Goal: Transaction & Acquisition: Purchase product/service

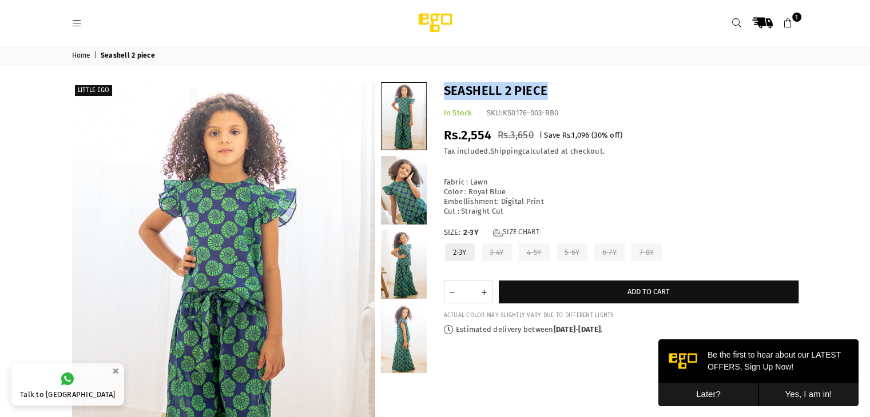
click at [733, 19] on icon at bounding box center [736, 23] width 10 height 10
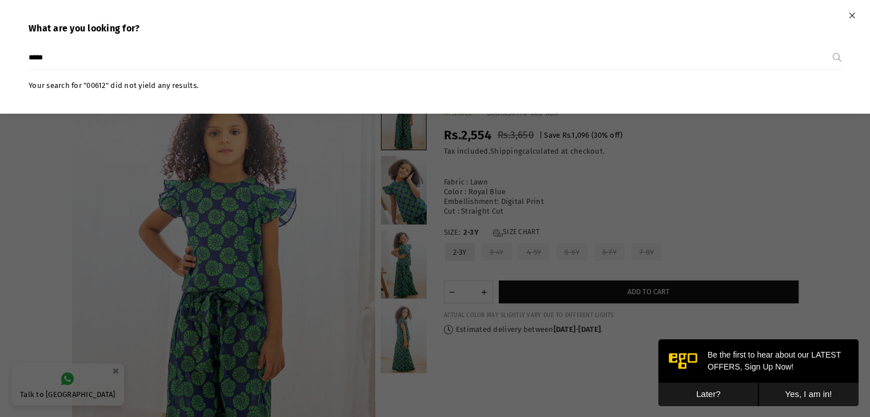
type input "*****"
click at [329, 62] on input "*****" at bounding box center [431, 57] width 804 height 23
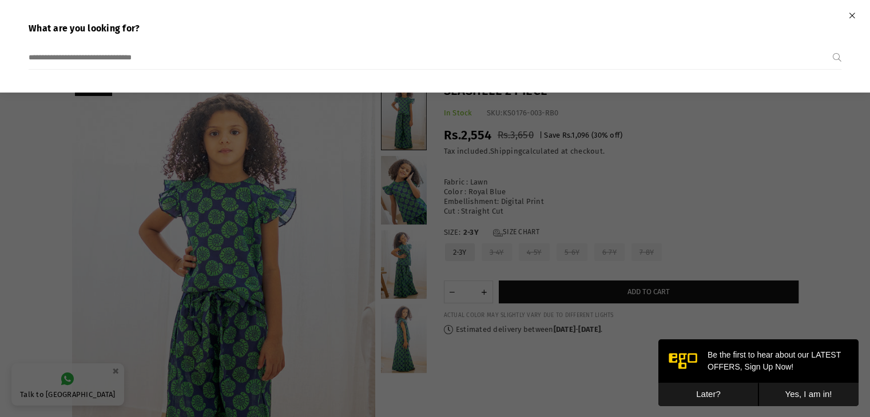
click at [508, 200] on div at bounding box center [435, 208] width 870 height 417
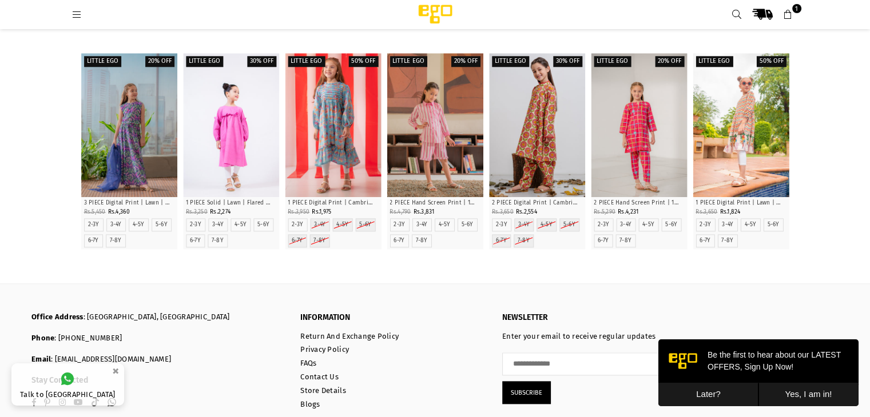
scroll to position [1375, 0]
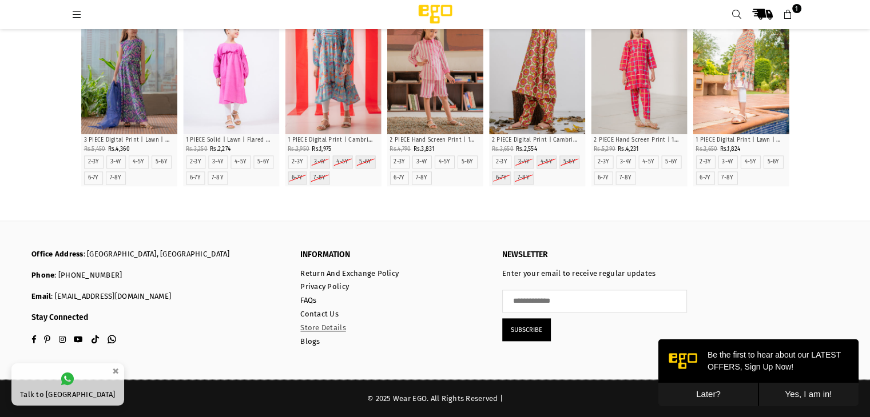
click at [321, 330] on link "Store Details" at bounding box center [322, 328] width 45 height 9
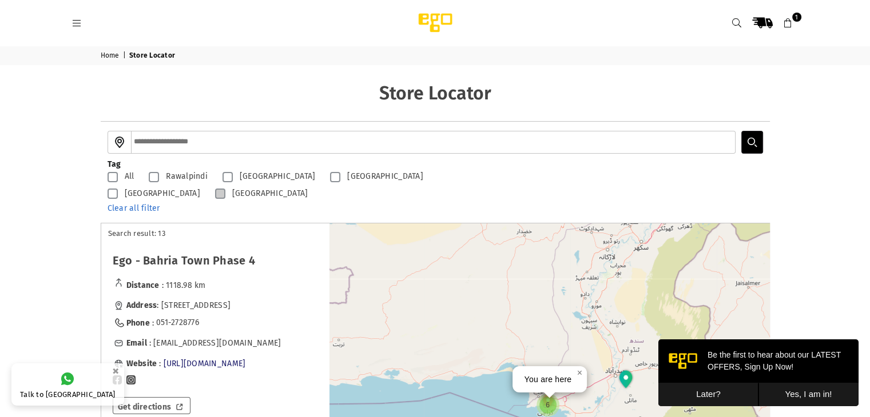
click at [209, 194] on label "Karachi" at bounding box center [258, 194] width 98 height 14
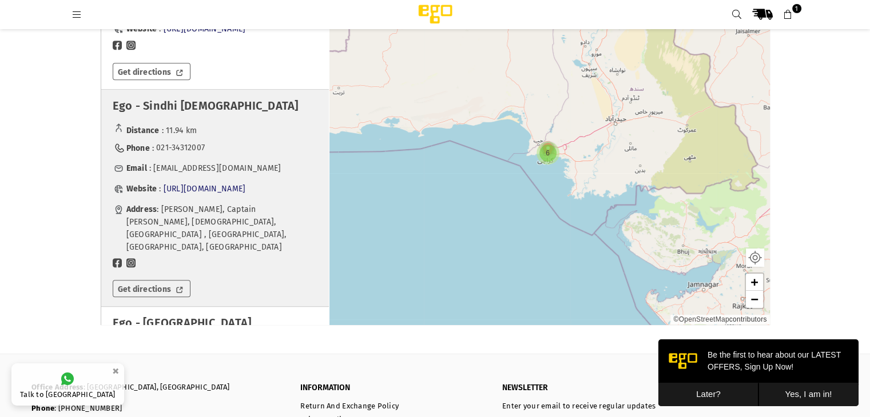
scroll to position [659, 0]
click at [276, 138] on div "Distance : 11.94 km" at bounding box center [215, 129] width 205 height 15
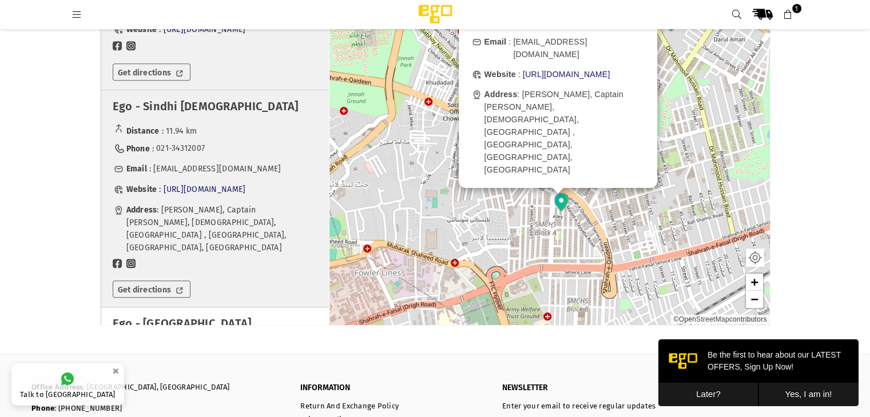
click at [268, 89] on div "Ego - Dolmen Mall Tariq Road Distance : 10.36 km Address : Shop 1, Second Floor…" at bounding box center [215, -1] width 228 height 179
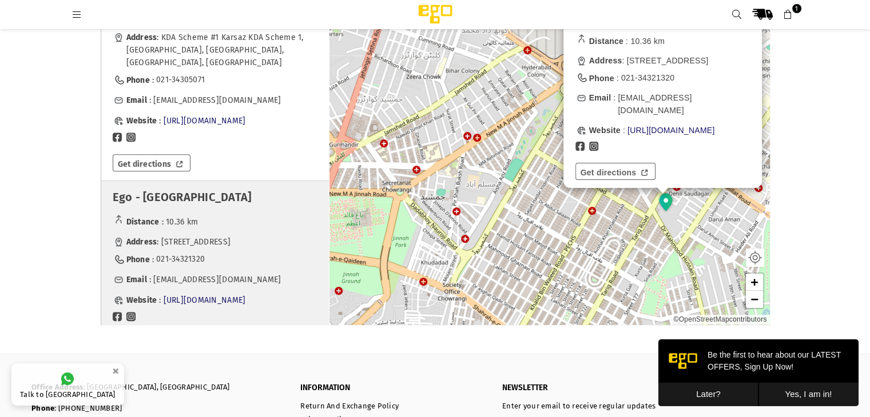
scroll to position [387, 0]
click at [738, 12] on icon at bounding box center [736, 15] width 10 height 10
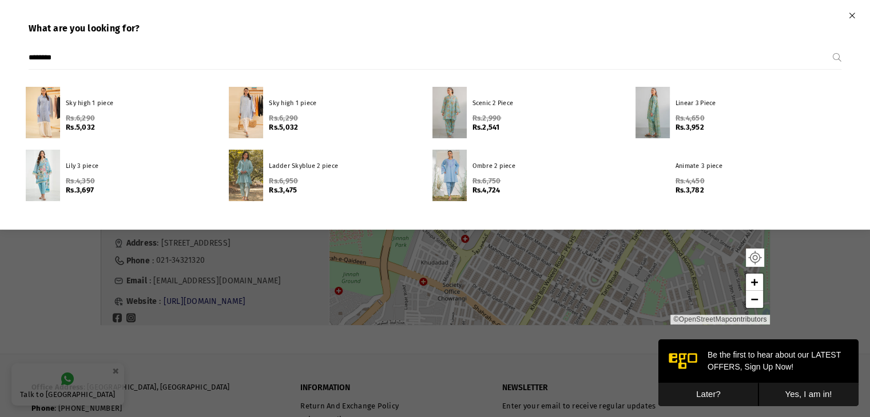
type input "********"
click at [833, 46] on button "Submit" at bounding box center [837, 57] width 9 height 23
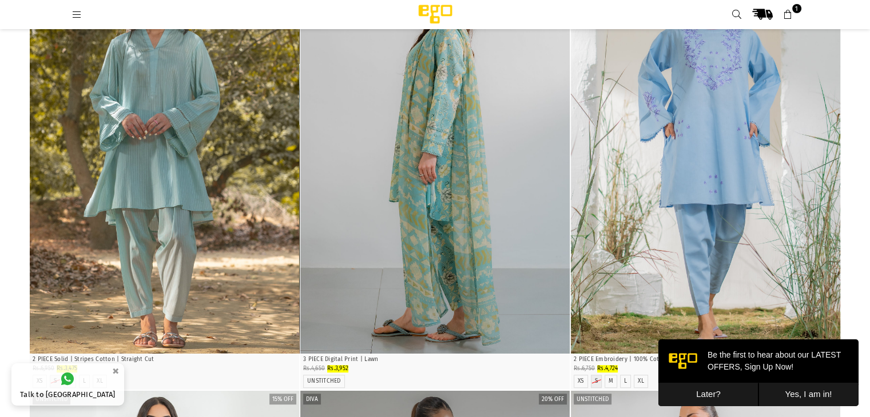
click at [141, 174] on img "1 / 4" at bounding box center [164, 152] width 269 height 404
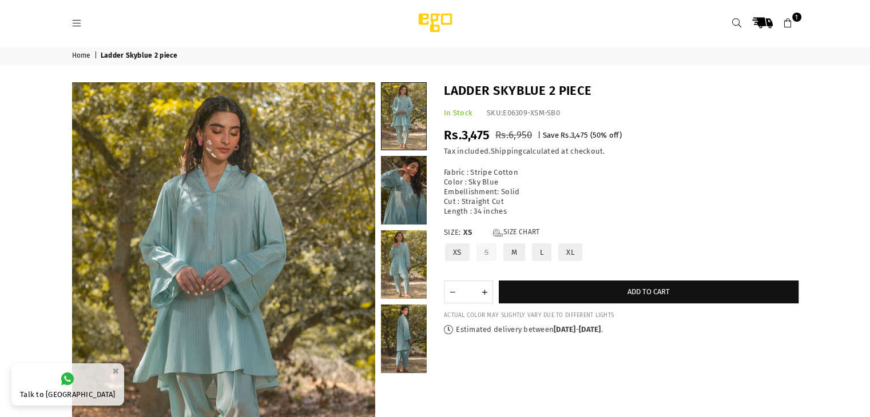
click at [502, 92] on h1 "Ladder Skyblue 2 piece" at bounding box center [621, 91] width 355 height 18
copy div "Ladder Skyblue 2 piece"
click at [502, 92] on h1 "Ladder Skyblue 2 piece" at bounding box center [621, 91] width 355 height 18
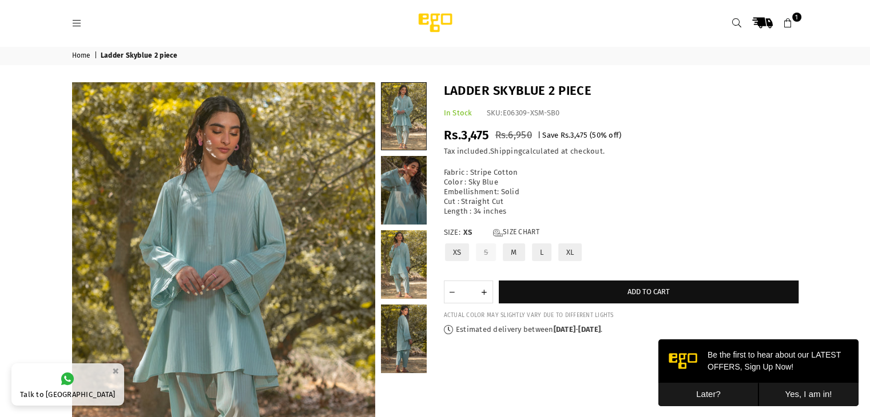
click at [460, 130] on span "Rs.3,475" at bounding box center [467, 135] width 46 height 15
copy div "Rs.3,475"
click at [460, 130] on span "Rs.3,475" at bounding box center [467, 135] width 46 height 15
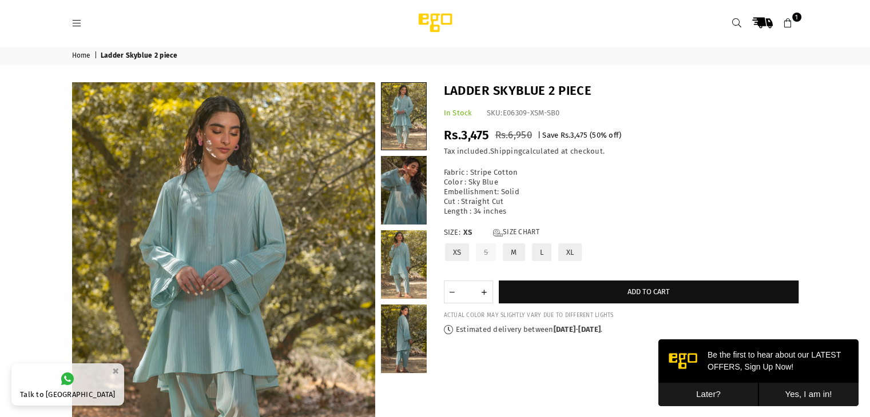
click at [511, 250] on label "M" at bounding box center [514, 252] width 24 height 20
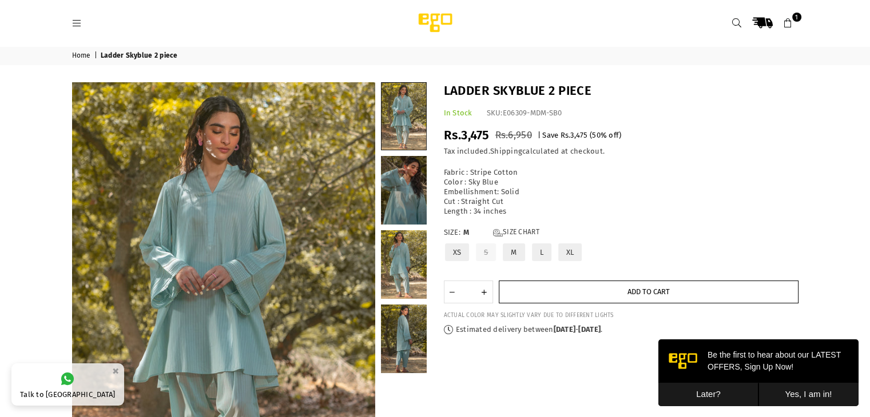
click at [587, 292] on button "Add to cart" at bounding box center [649, 292] width 300 height 23
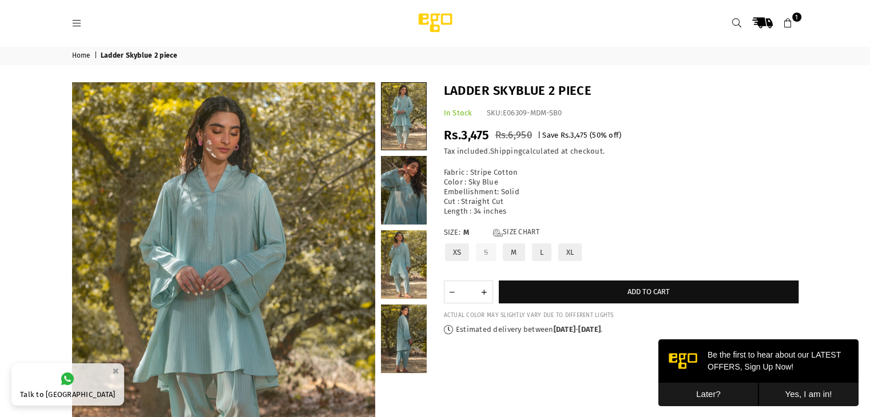
click at [789, 20] on icon at bounding box center [788, 23] width 10 height 10
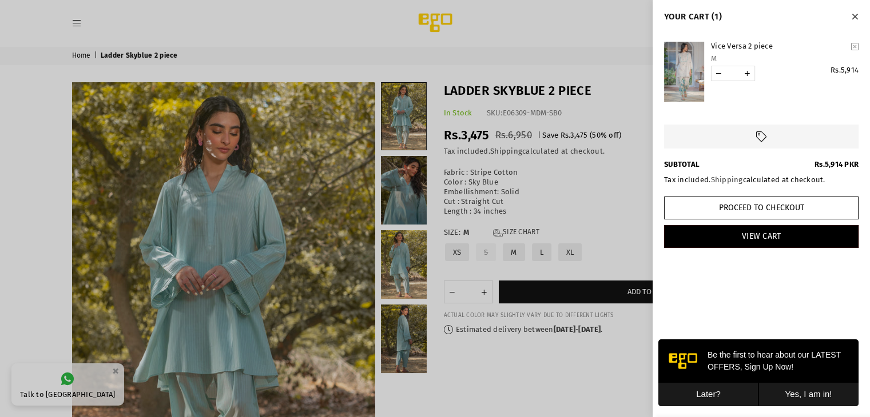
click at [854, 51] on cart-remove-button "YOUR CART" at bounding box center [854, 46] width 15 height 17
click at [856, 17] on icon "Close" at bounding box center [855, 17] width 6 height 9
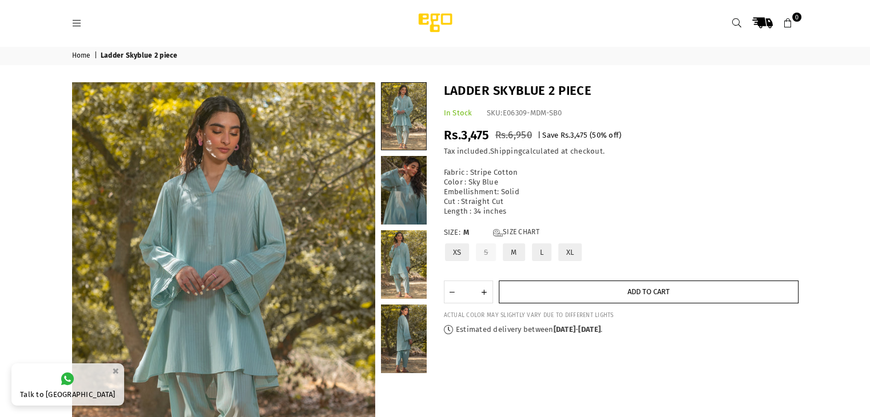
click at [581, 283] on button "Add to cart" at bounding box center [649, 292] width 300 height 23
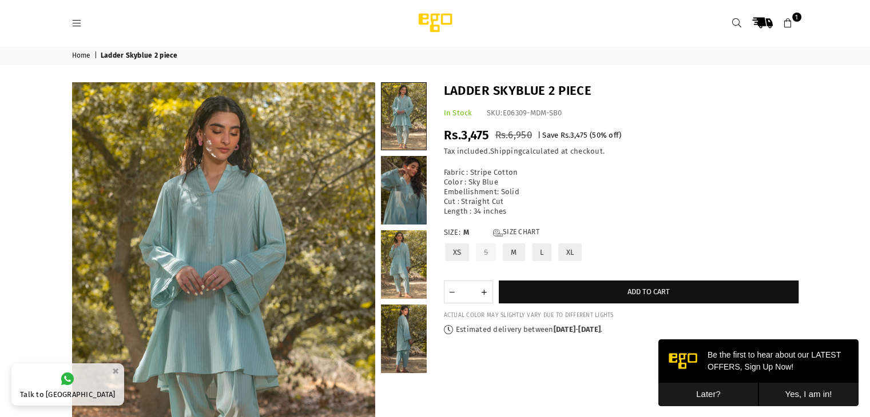
click at [789, 26] on icon at bounding box center [788, 23] width 10 height 10
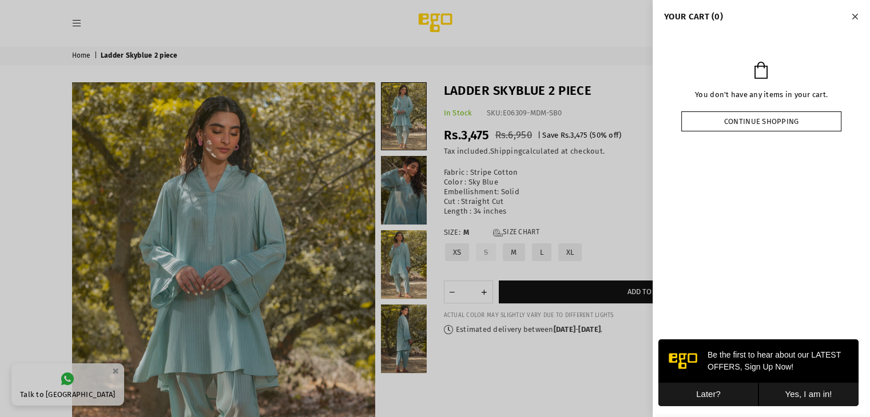
click at [769, 118] on link "Continue shopping" at bounding box center [761, 122] width 160 height 20
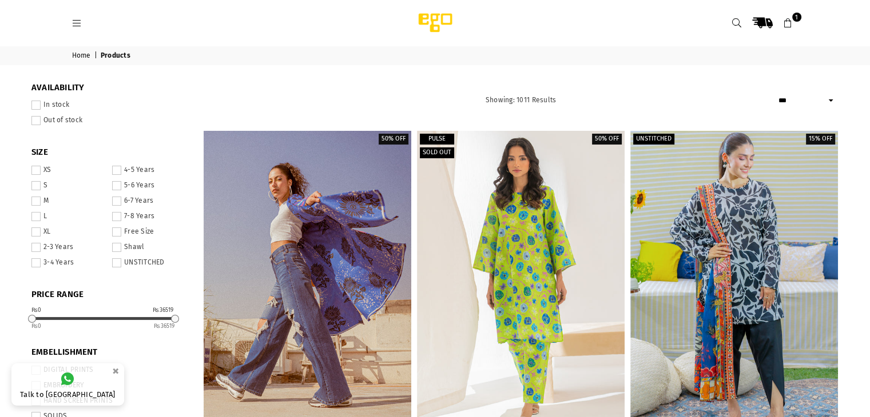
click at [792, 26] on icon at bounding box center [788, 23] width 10 height 10
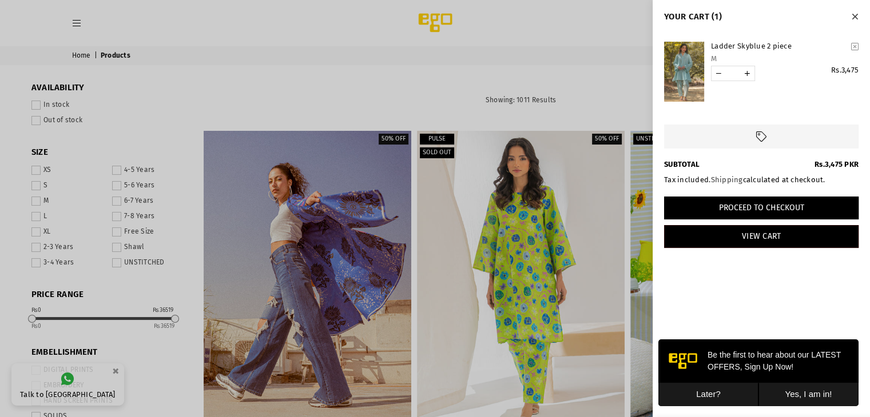
click at [805, 207] on button "Proceed to Checkout" at bounding box center [761, 208] width 194 height 23
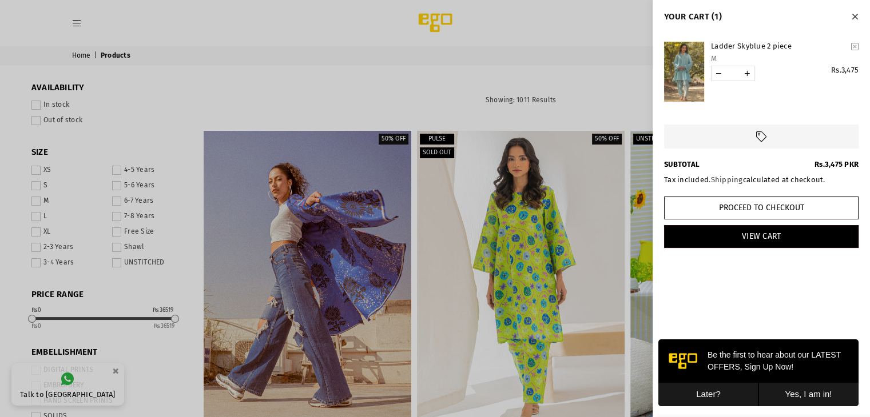
click at [679, 52] on link "YOUR CART" at bounding box center [684, 72] width 40 height 60
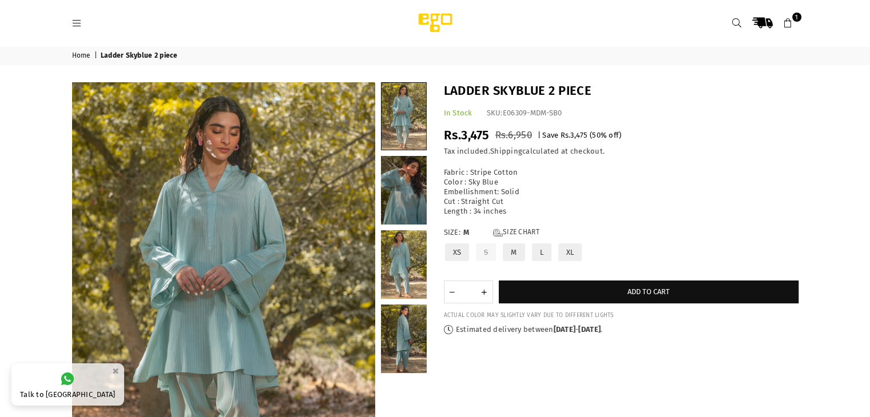
click at [542, 257] on label "L" at bounding box center [542, 252] width 22 height 20
click at [517, 256] on label "M" at bounding box center [514, 252] width 24 height 20
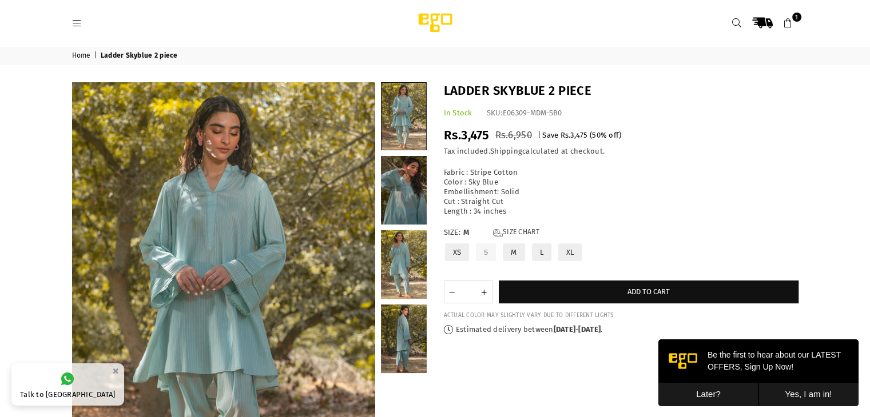
click at [790, 26] on icon at bounding box center [788, 23] width 10 height 10
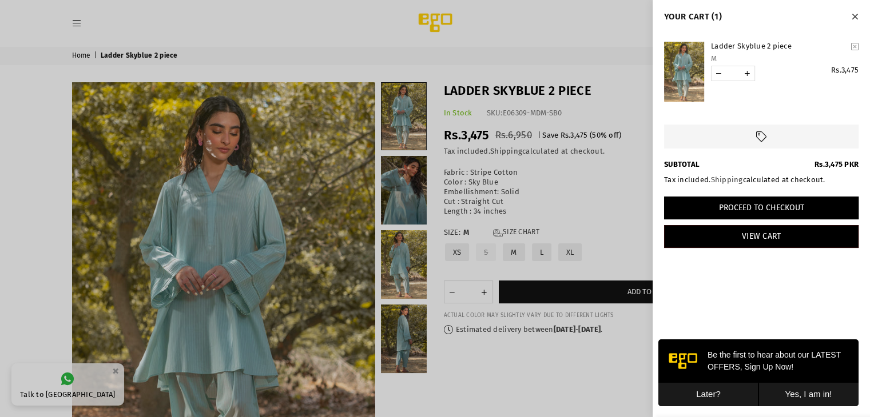
click at [771, 204] on button "Proceed to Checkout" at bounding box center [761, 208] width 194 height 23
